Goal: Transaction & Acquisition: Obtain resource

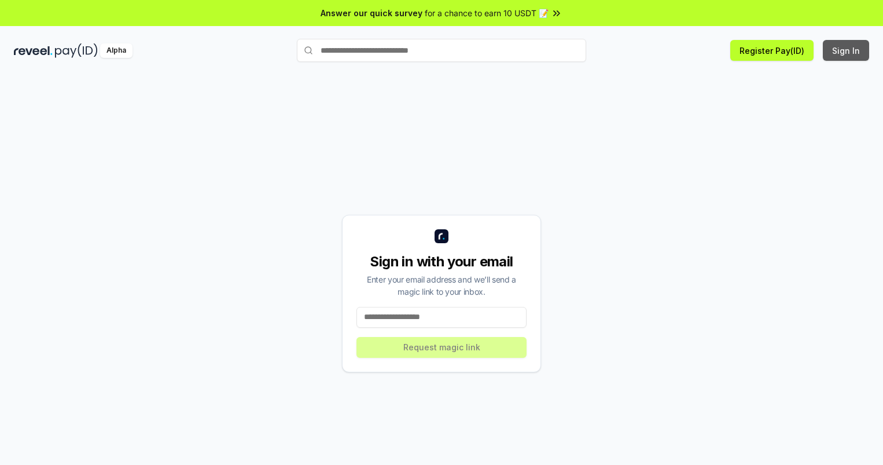
click at [846, 50] on button "Sign In" at bounding box center [846, 50] width 46 height 21
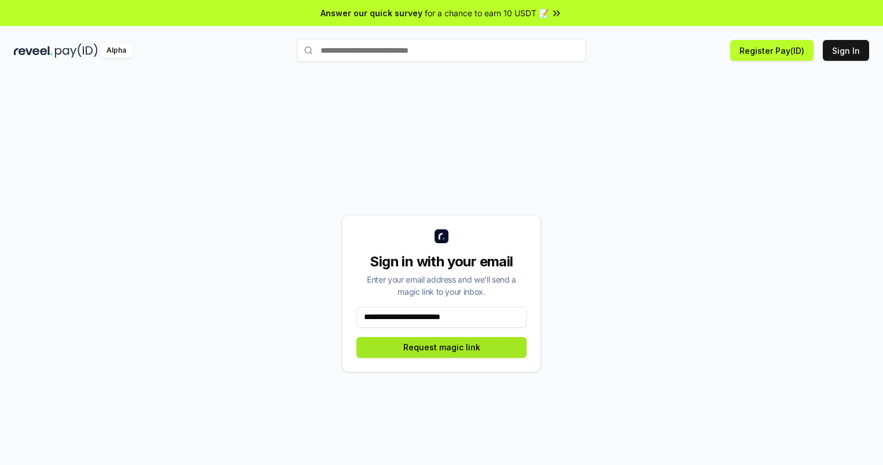
type input "**********"
click at [441, 347] on button "Request magic link" at bounding box center [441, 347] width 170 height 21
